Goal: Find specific page/section: Find specific page/section

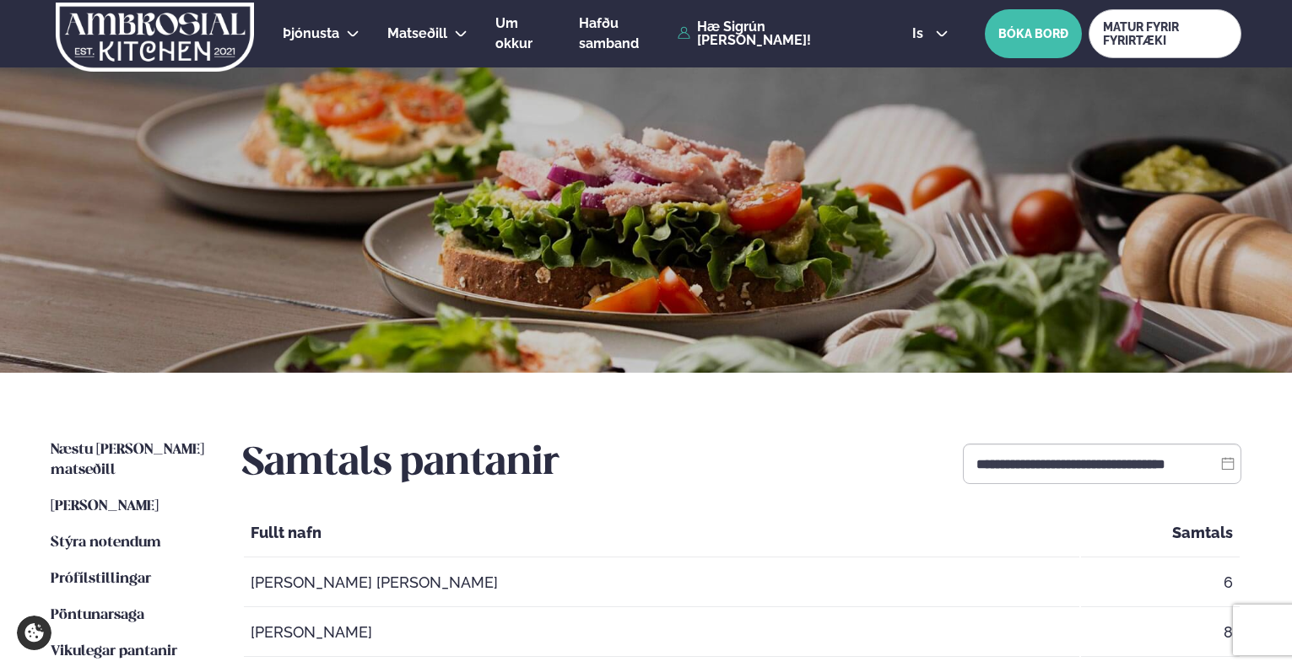
scroll to position [165, 0]
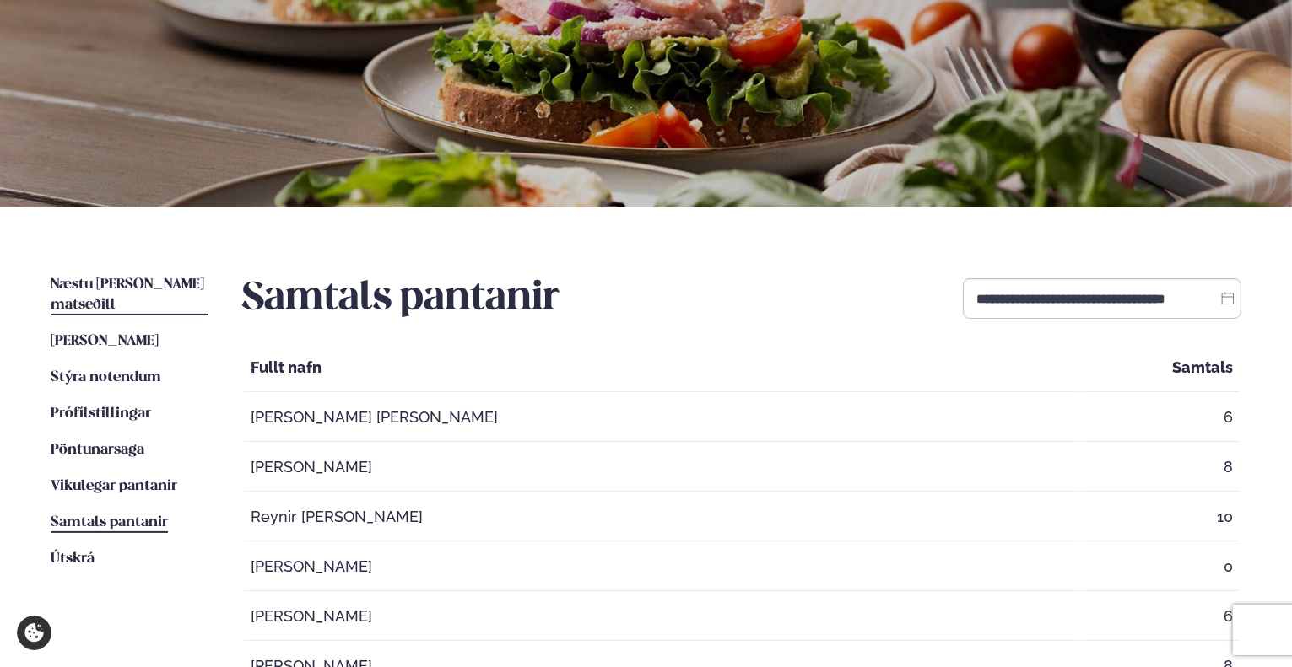
click at [109, 286] on span "Næstu [PERSON_NAME] matseðill" at bounding box center [128, 295] width 154 height 35
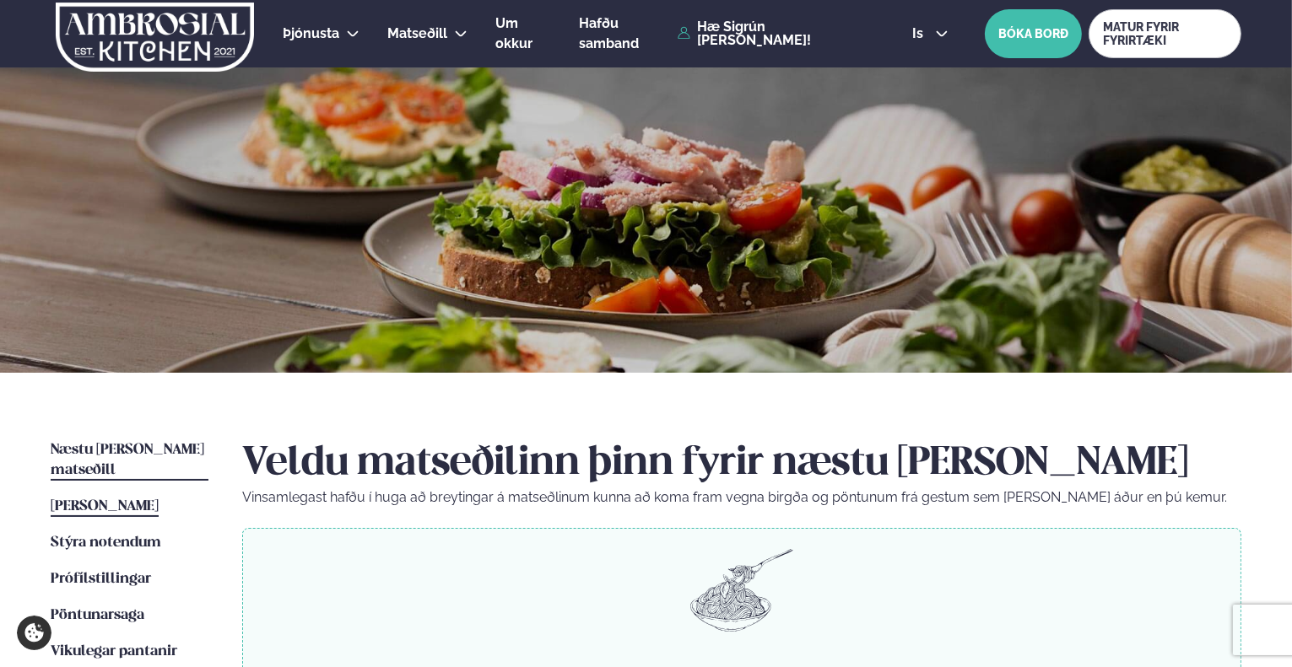
click at [125, 500] on span "[PERSON_NAME]" at bounding box center [105, 507] width 108 height 14
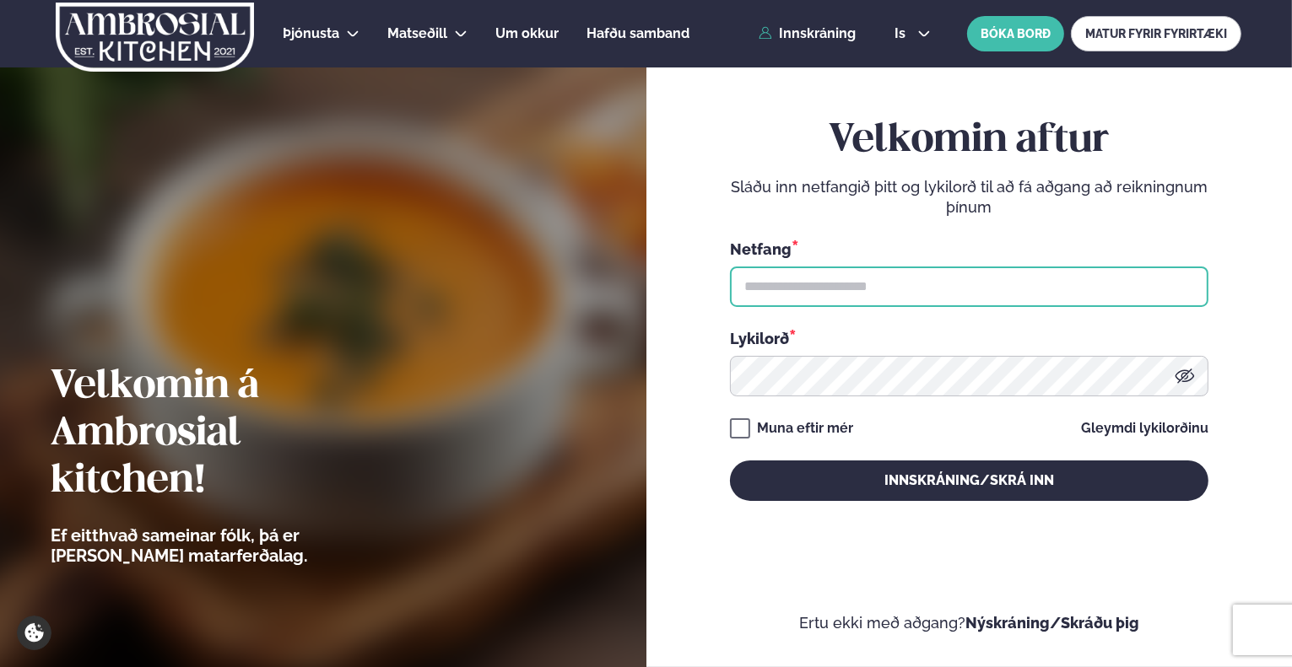
click at [899, 285] on input "text" at bounding box center [969, 287] width 478 height 41
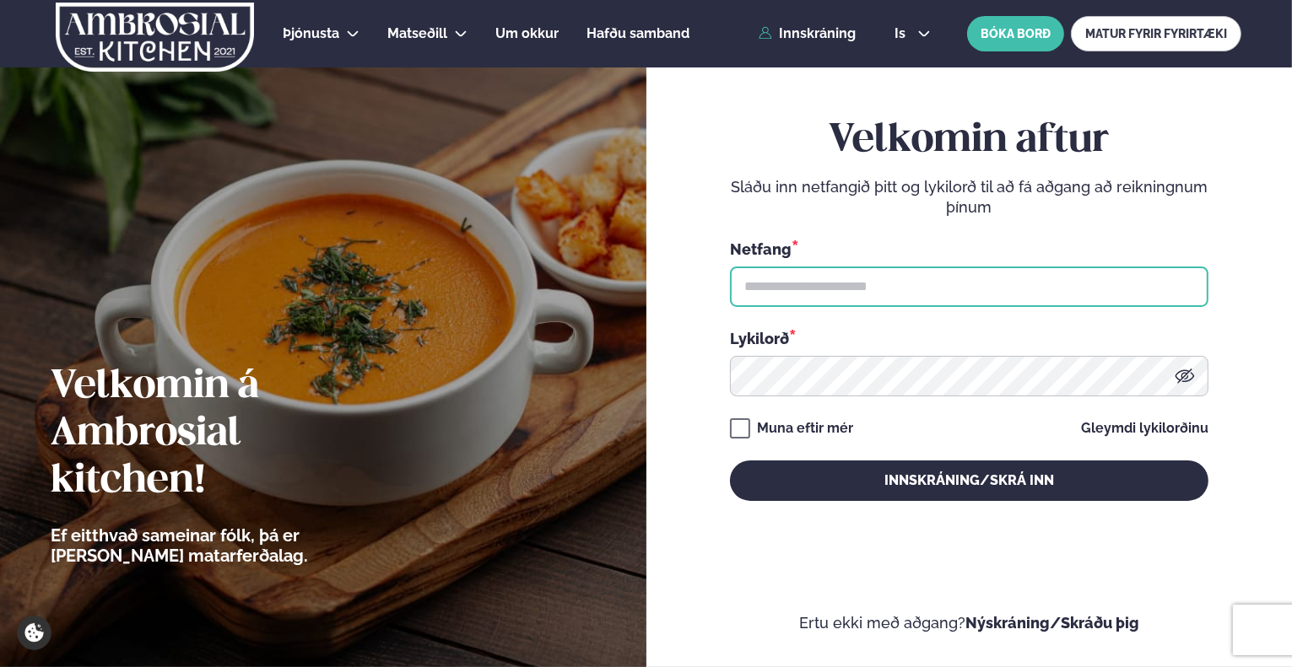
type input "**********"
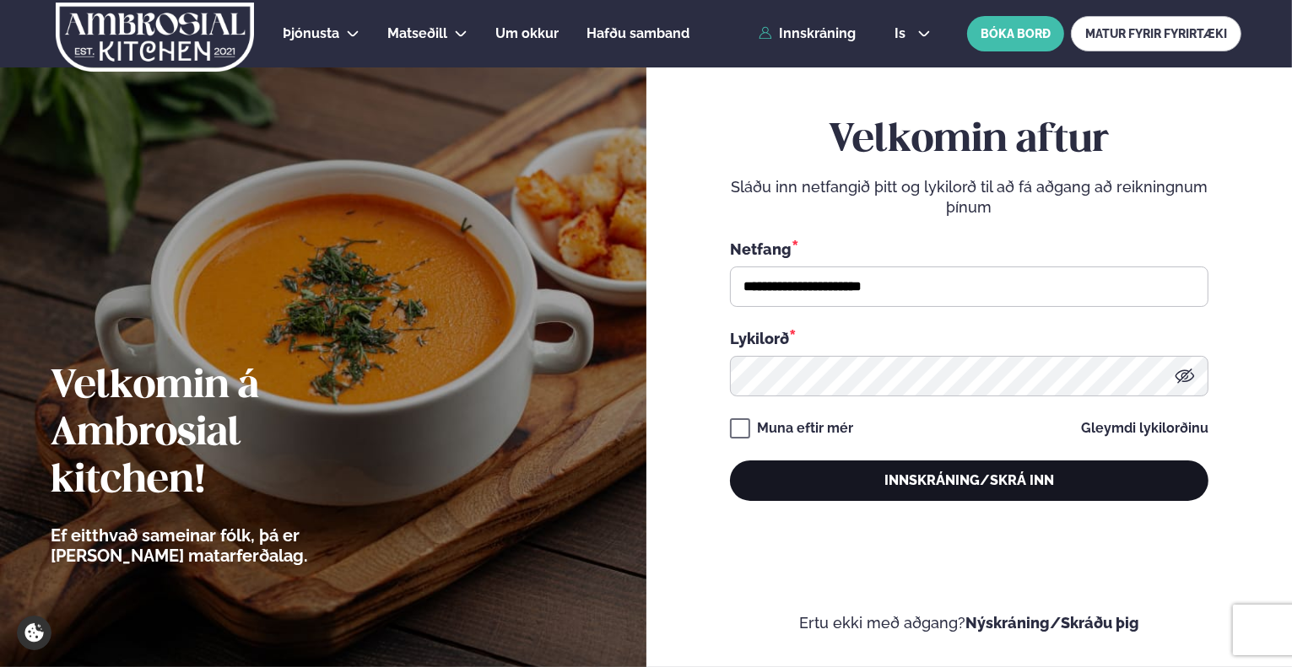
click at [911, 489] on button "Innskráning/Skrá inn" at bounding box center [969, 481] width 478 height 41
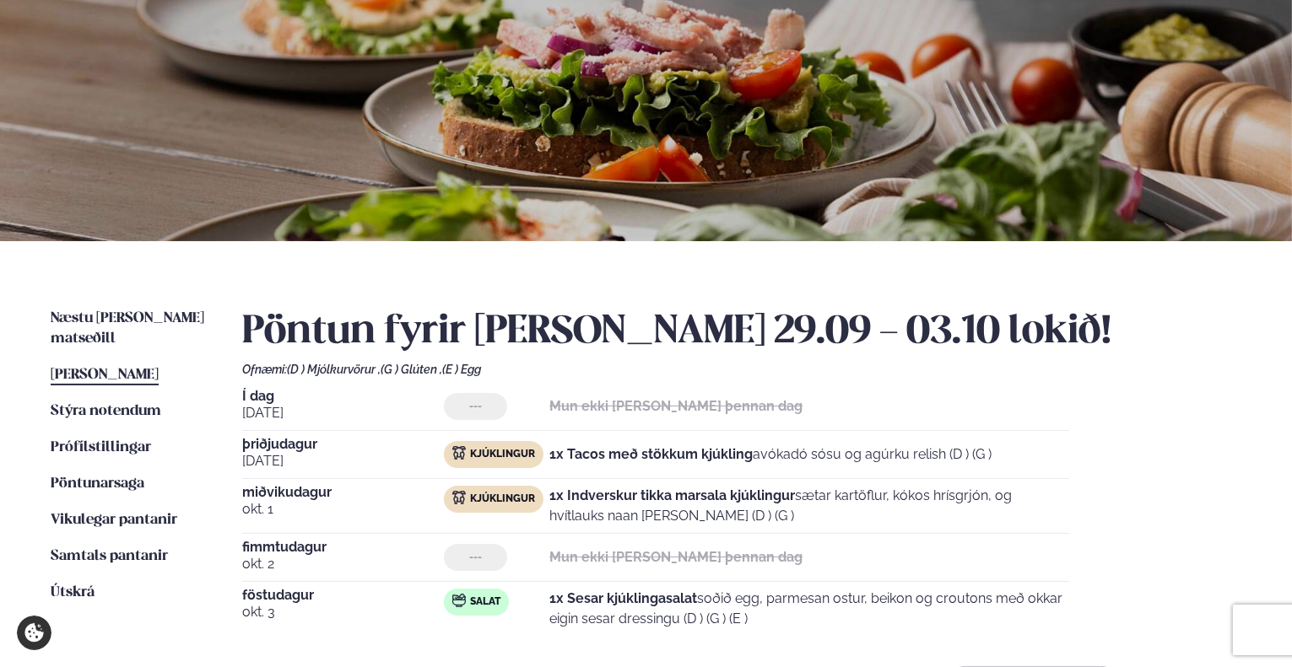
scroll to position [169, 0]
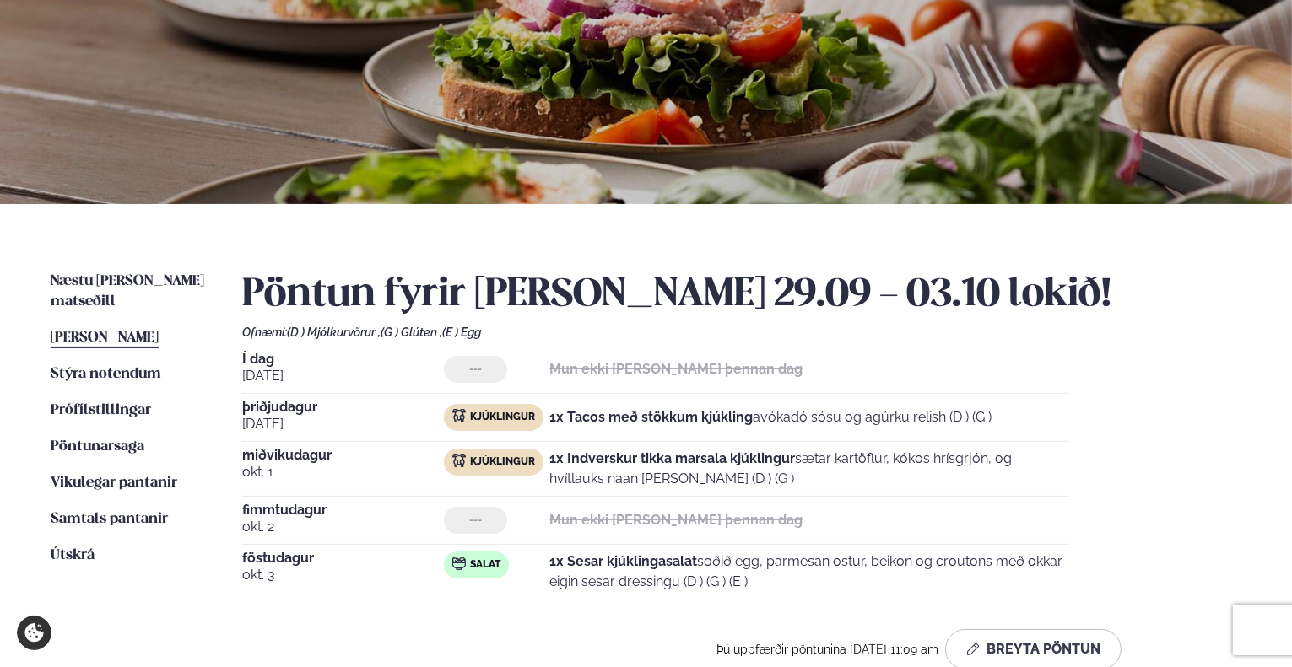
drag, startPoint x: 572, startPoint y: 532, endPoint x: 860, endPoint y: 477, distance: 292.9
click at [578, 531] on div "Mun ekki [PERSON_NAME] þennan dag" at bounding box center [675, 520] width 253 height 27
